Goal: Task Accomplishment & Management: Manage account settings

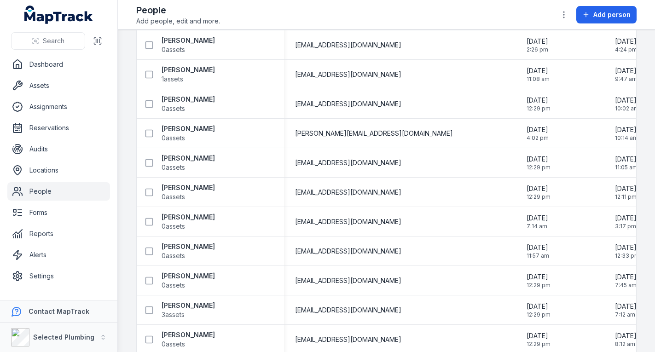
scroll to position [1242, 0]
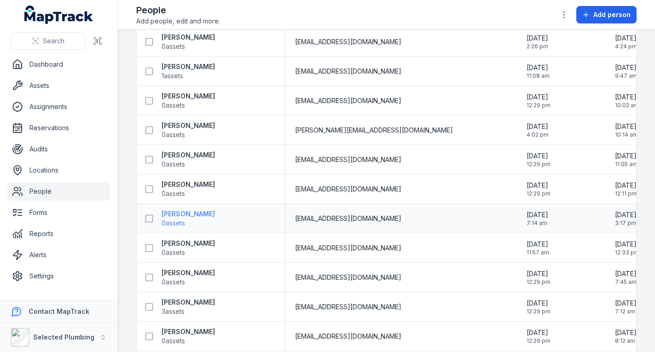
click at [199, 212] on strong "[PERSON_NAME]" at bounding box center [187, 213] width 53 height 9
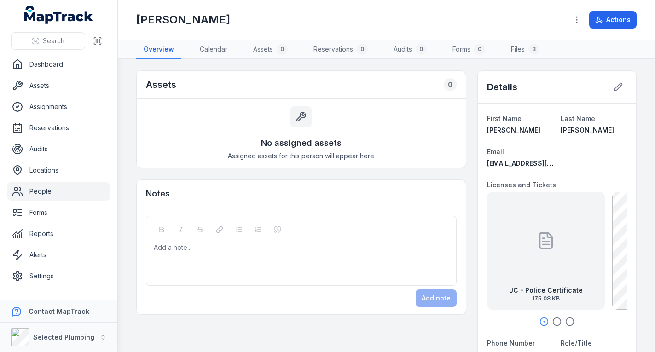
click at [552, 320] on icon "button" at bounding box center [556, 321] width 9 height 9
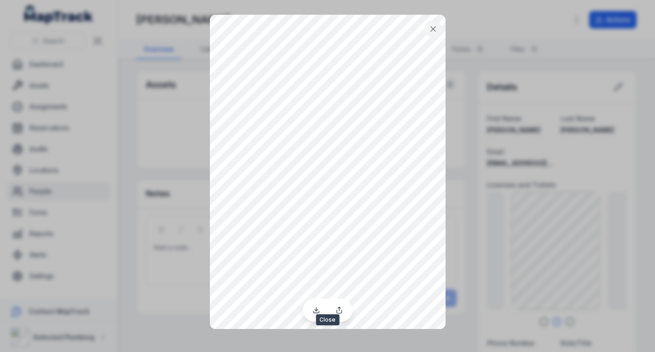
click at [437, 31] on icon at bounding box center [432, 28] width 9 height 9
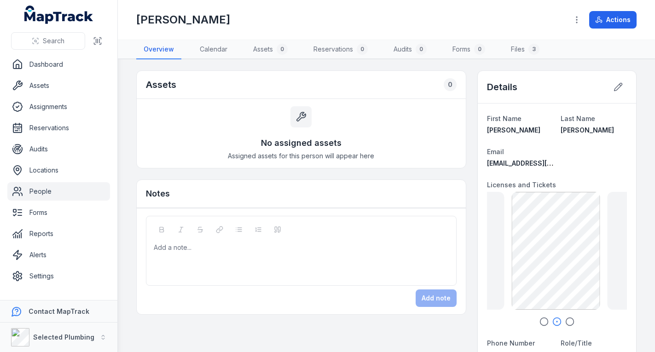
click at [565, 322] on icon "button" at bounding box center [569, 321] width 9 height 9
click at [559, 239] on icon at bounding box center [565, 240] width 18 height 18
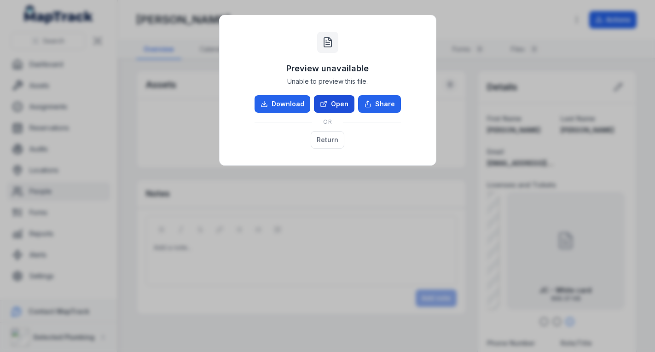
click at [339, 98] on link "Open" at bounding box center [334, 103] width 40 height 17
click at [319, 139] on button "Return" at bounding box center [328, 139] width 34 height 17
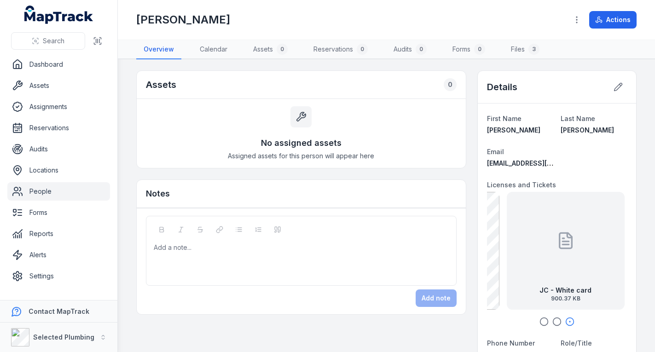
click at [67, 190] on link "People" at bounding box center [58, 191] width 103 height 18
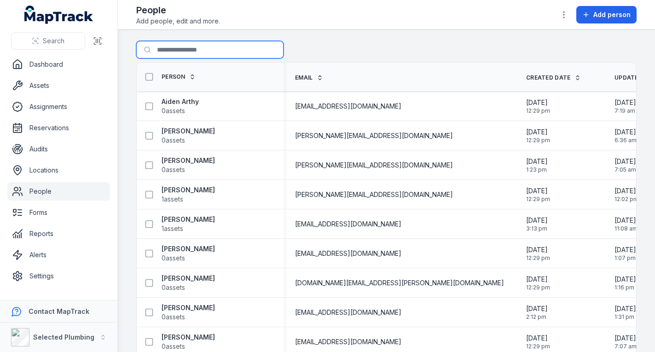
click at [191, 49] on input "Search for people" at bounding box center [209, 49] width 147 height 17
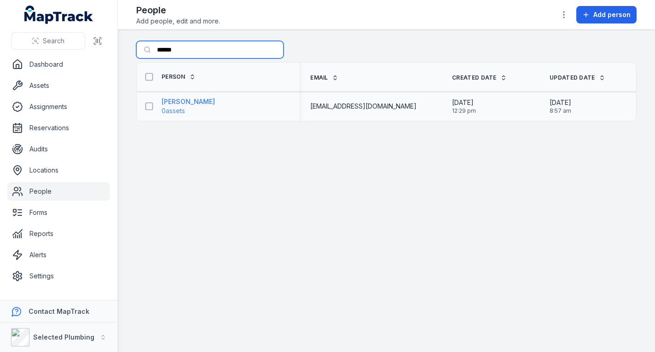
type input "******"
click at [191, 102] on strong "[PERSON_NAME]" at bounding box center [187, 101] width 53 height 9
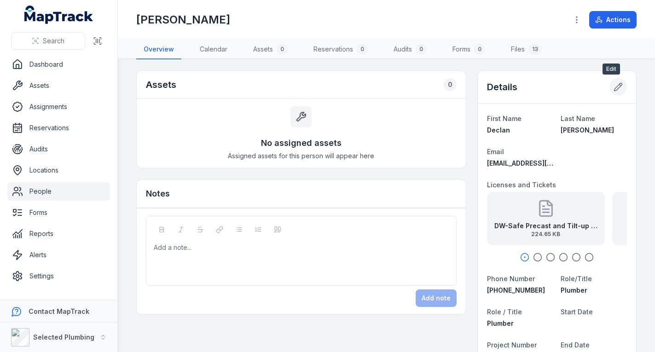
click at [613, 84] on icon at bounding box center [617, 86] width 9 height 9
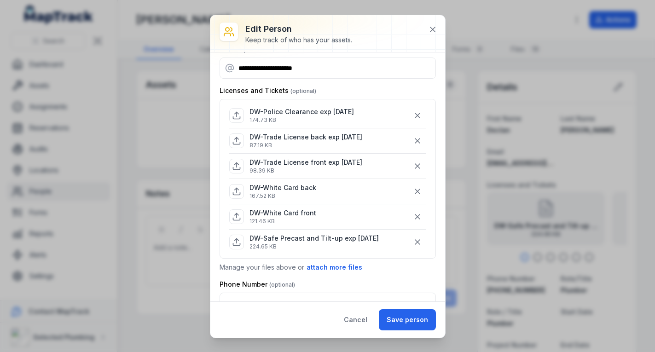
scroll to position [46, 0]
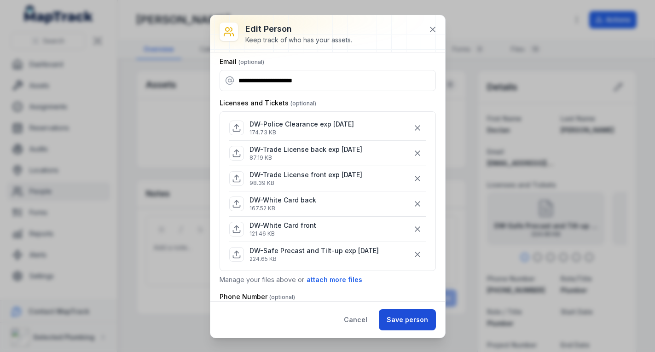
click at [407, 317] on button "Save person" at bounding box center [407, 319] width 57 height 21
